Goal: Task Accomplishment & Management: Use online tool/utility

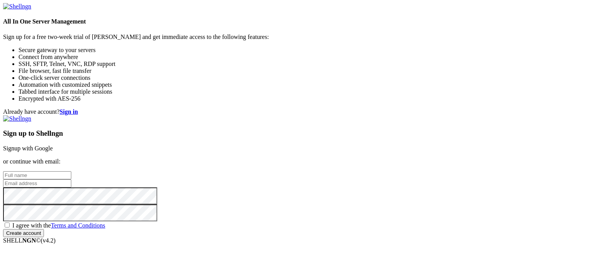
click at [53, 145] on link "Signup with Google" at bounding box center [28, 148] width 50 height 7
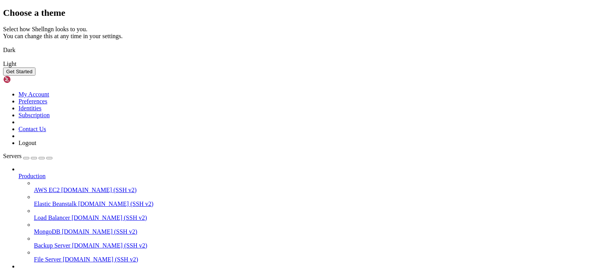
click at [3, 45] on img at bounding box center [3, 45] width 0 height 0
click at [35, 76] on button "Get Started" at bounding box center [19, 71] width 32 height 8
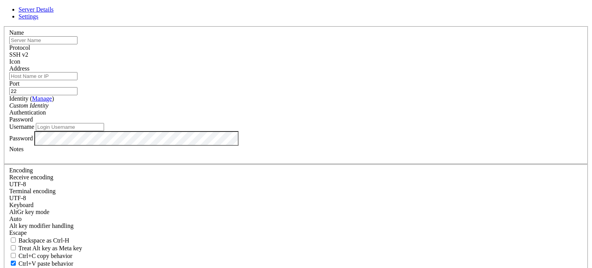
click at [77, 44] on input "text" at bounding box center [43, 40] width 68 height 8
type input "[PERSON_NAME]"
click at [77, 80] on input "Address" at bounding box center [43, 76] width 68 height 8
paste input "[TECHNICAL_ID]"
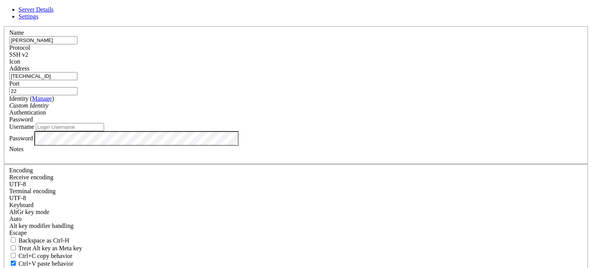
type input "[TECHNICAL_ID]"
click at [49, 109] on icon "Custom Identity" at bounding box center [28, 105] width 39 height 7
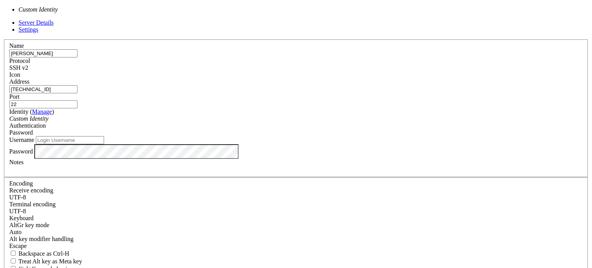
click at [202, 122] on div "Custom Identity" at bounding box center [295, 118] width 573 height 7
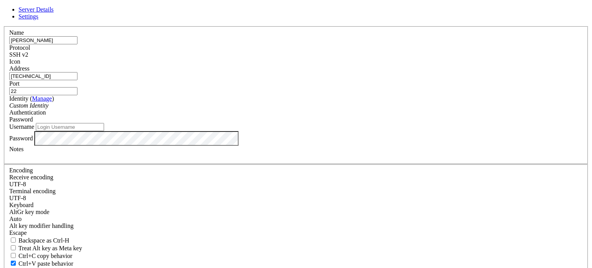
click at [104, 131] on input "Username" at bounding box center [70, 127] width 68 height 8
type input "root"
click at [361, 111] on div "Authentication Password" at bounding box center [295, 116] width 573 height 14
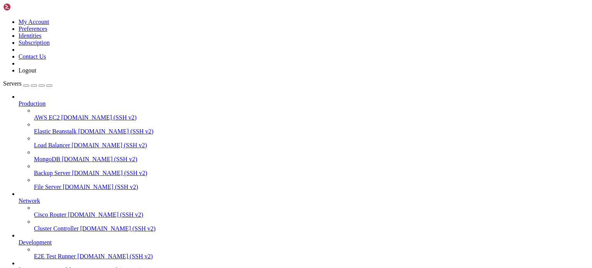
click at [52, 114] on span "AWS EC2" at bounding box center [47, 117] width 26 height 7
click at [45, 100] on span "Production" at bounding box center [31, 103] width 27 height 7
click at [18, 100] on icon at bounding box center [18, 100] width 0 height 0
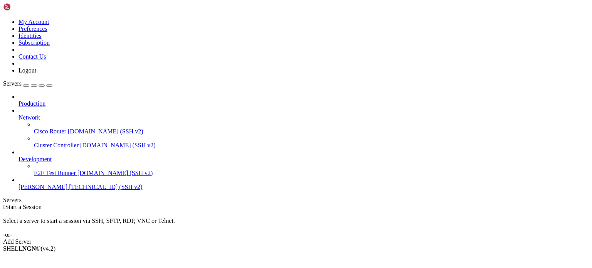
click at [50, 183] on span "[PERSON_NAME]" at bounding box center [42, 186] width 49 height 7
click at [69, 183] on span "[TECHNICAL_ID] (SSH v2)" at bounding box center [105, 186] width 73 height 7
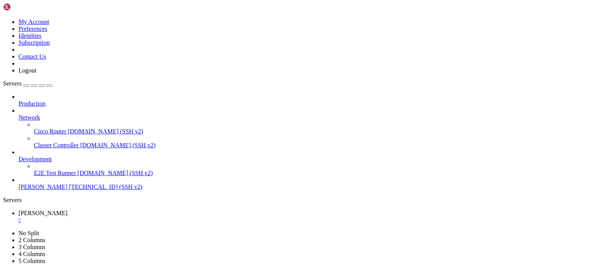
click at [69, 183] on span "[TECHNICAL_ID] (SSH v2)" at bounding box center [105, 186] width 73 height 7
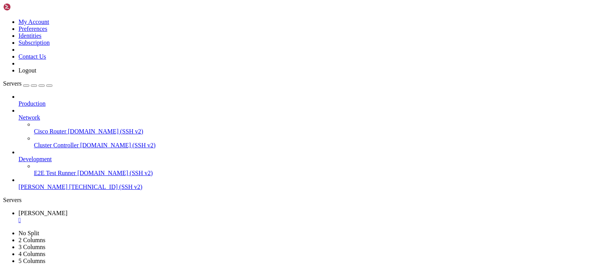
click at [40, 114] on span "Network" at bounding box center [29, 117] width 22 height 7
click at [18, 114] on icon at bounding box center [18, 114] width 0 height 0
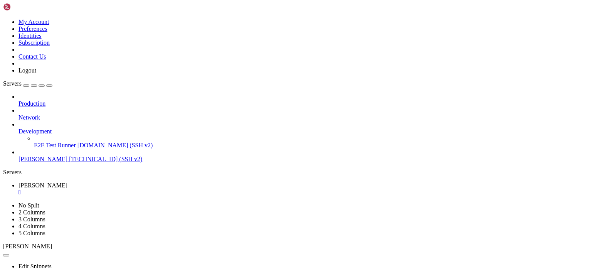
click at [18, 128] on icon at bounding box center [18, 128] width 0 height 0
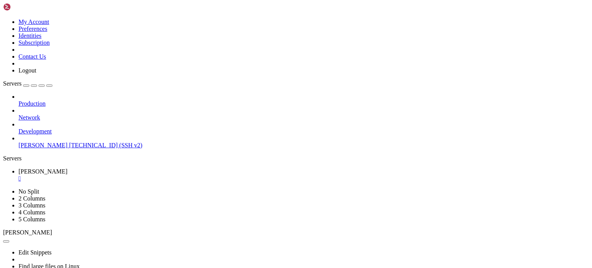
drag, startPoint x: 172, startPoint y: 505, endPoint x: 91, endPoint y: 505, distance: 80.5
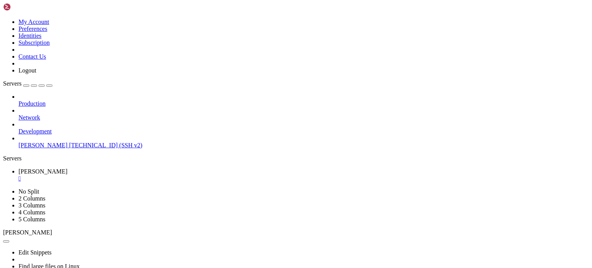
scroll to position [0, 0]
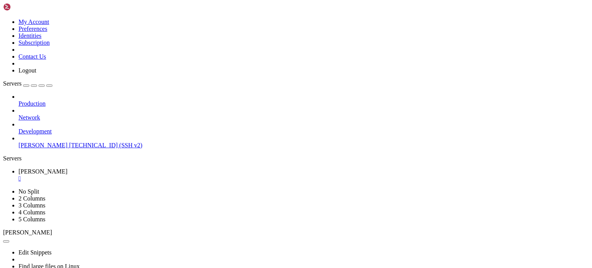
drag, startPoint x: 109, startPoint y: 504, endPoint x: 32, endPoint y: 507, distance: 76.7
copy x-row "[URL]"
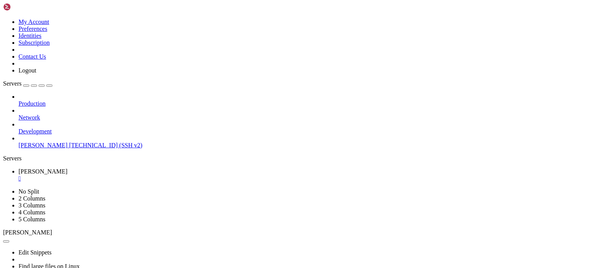
scroll to position [0, 0]
